Goal: Task Accomplishment & Management: Use online tool/utility

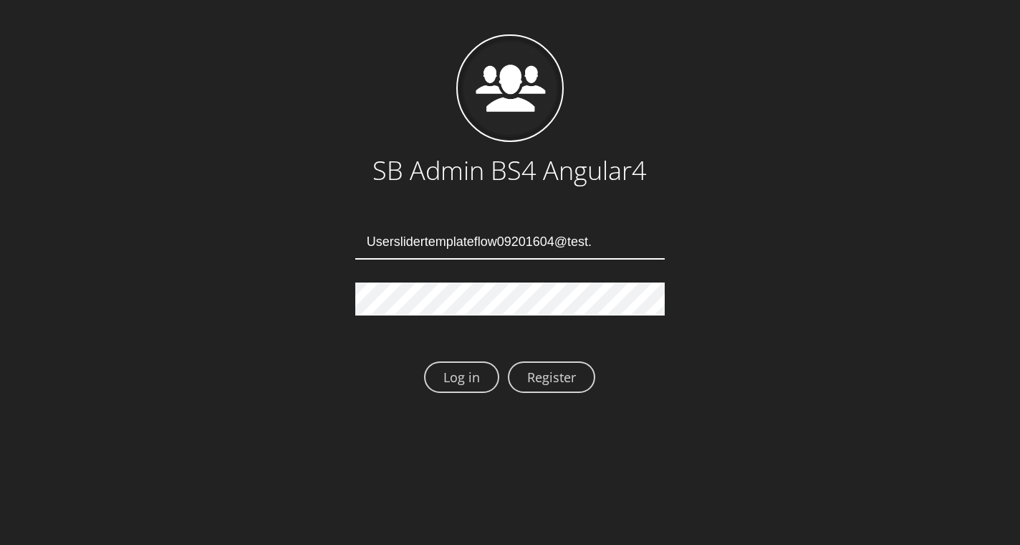
type input "[EMAIL_ADDRESS][DOMAIN_NAME]"
type input "Userslidertemplateflow09201608@test.qa"
